Goal: Information Seeking & Learning: Find specific fact

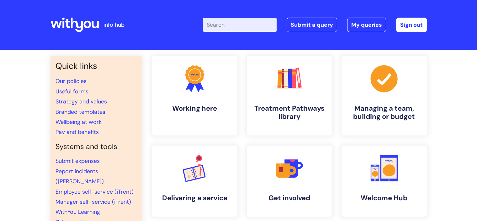
click at [232, 25] on input "Enter your search term here..." at bounding box center [240, 25] width 74 height 14
click at [86, 130] on link "Pay and benefits" at bounding box center [77, 132] width 43 height 8
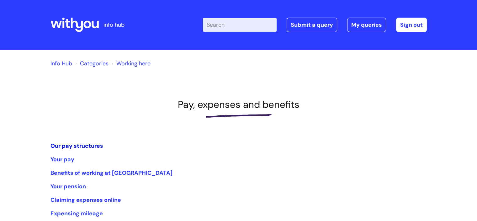
click at [92, 146] on link "Our pay structures" at bounding box center [77, 146] width 53 height 8
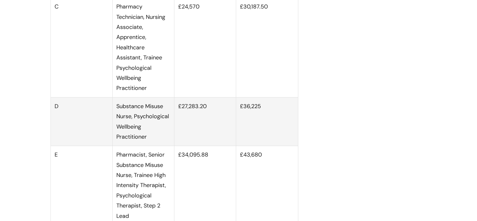
scroll to position [848, 0]
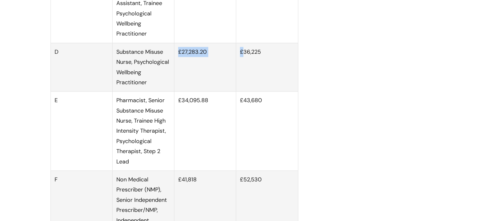
drag, startPoint x: 178, startPoint y: 58, endPoint x: 252, endPoint y: 55, distance: 74.5
click at [250, 55] on tr "D Substance Misuse Nurse, Psychological Wellbeing Practitioner £27,283.20 £36,2…" at bounding box center [175, 67] width 248 height 49
click at [271, 55] on td "£36,225" at bounding box center [267, 67] width 62 height 49
drag, startPoint x: 262, startPoint y: 59, endPoint x: 178, endPoint y: 60, distance: 84.1
click at [178, 60] on tr "D Substance Misuse Nurse, Psychological Wellbeing Practitioner £27,283.20 £36,2…" at bounding box center [175, 67] width 248 height 49
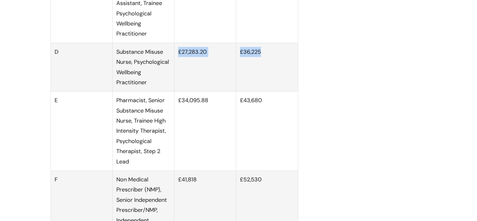
copy tr "£27,283.20 £36,225"
